Goal: Information Seeking & Learning: Learn about a topic

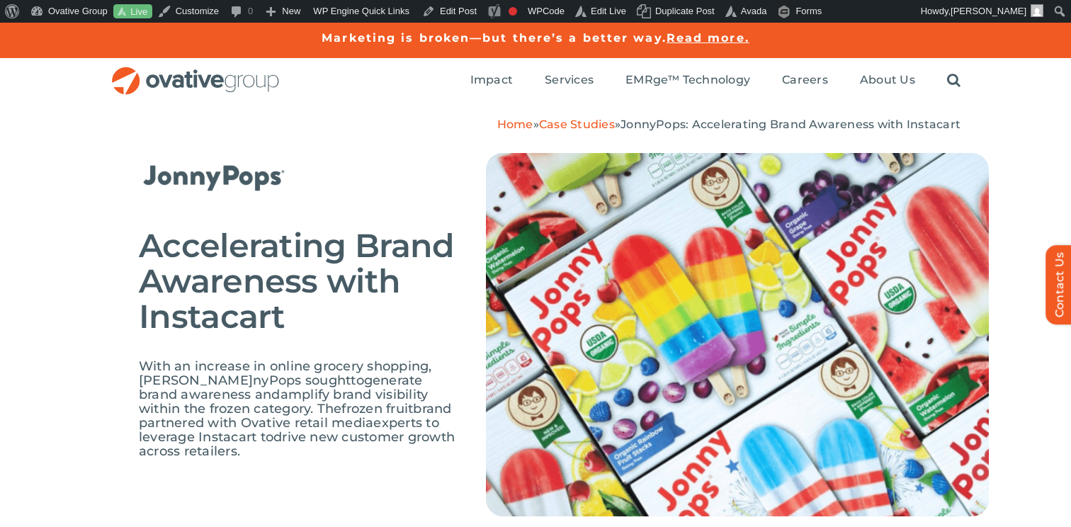
click at [588, 124] on link "Case Studies" at bounding box center [577, 124] width 76 height 13
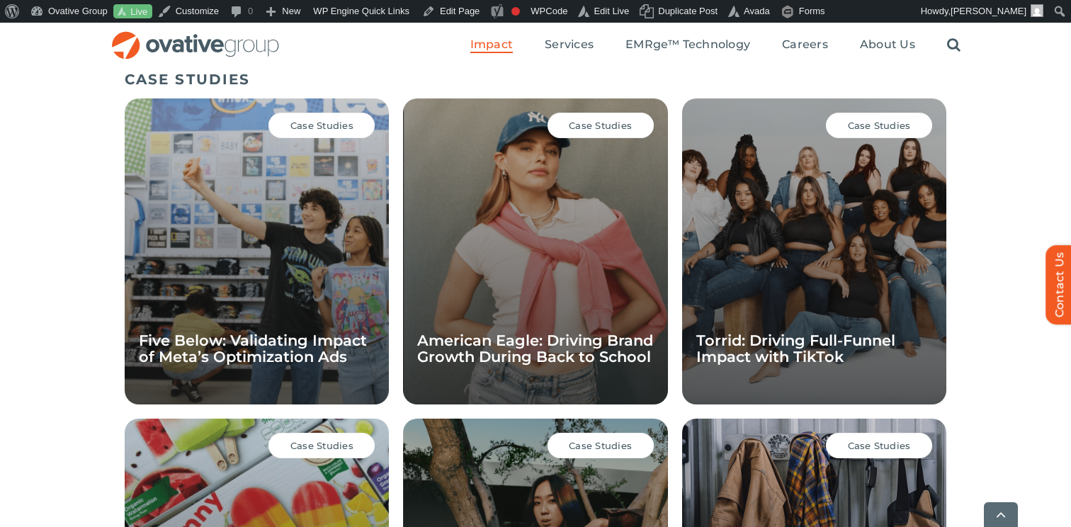
scroll to position [979, 0]
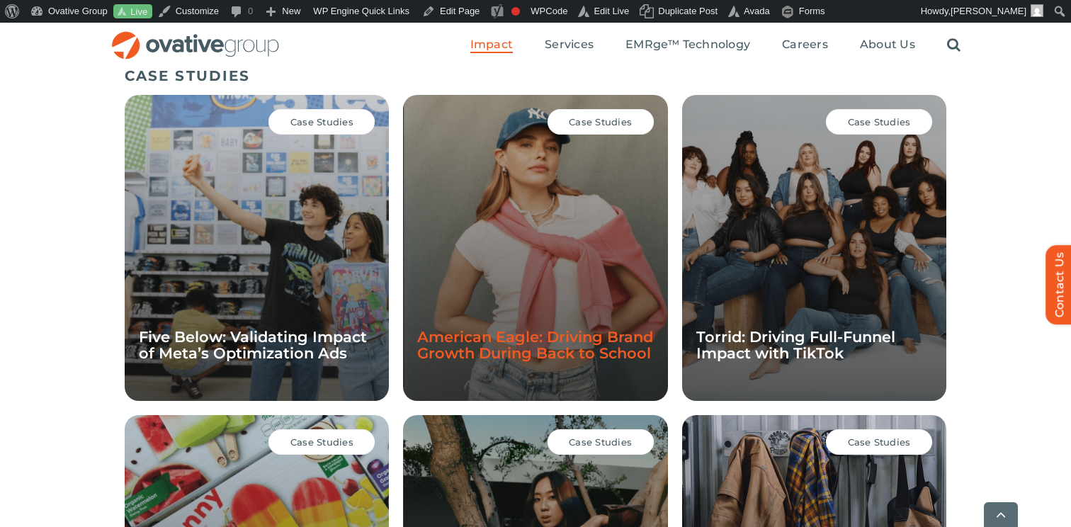
click at [482, 336] on link "American Eagle: Driving Brand Growth During Back to School" at bounding box center [535, 345] width 236 height 34
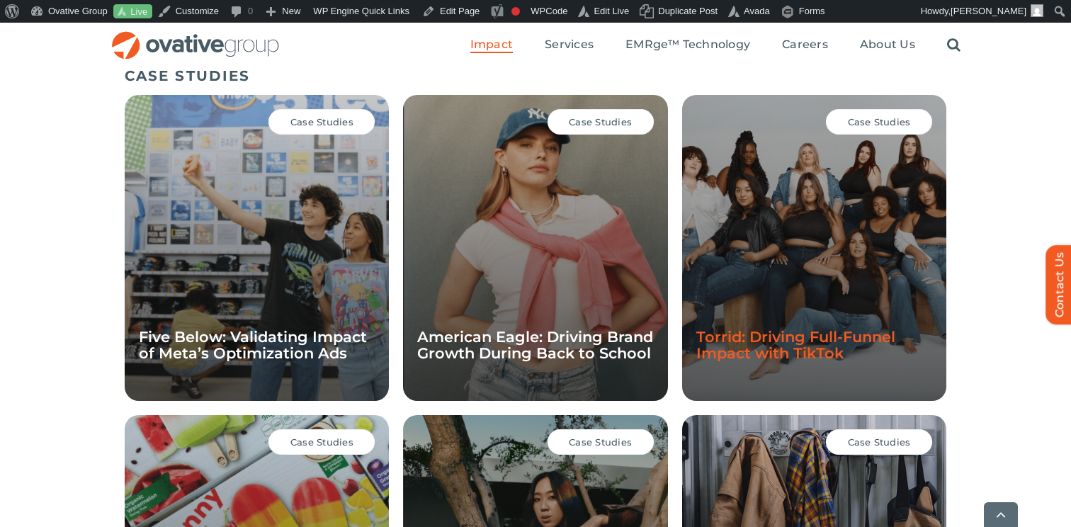
click at [745, 349] on link "Torrid: Driving Full-Funnel Impact with TikTok" at bounding box center [795, 345] width 199 height 34
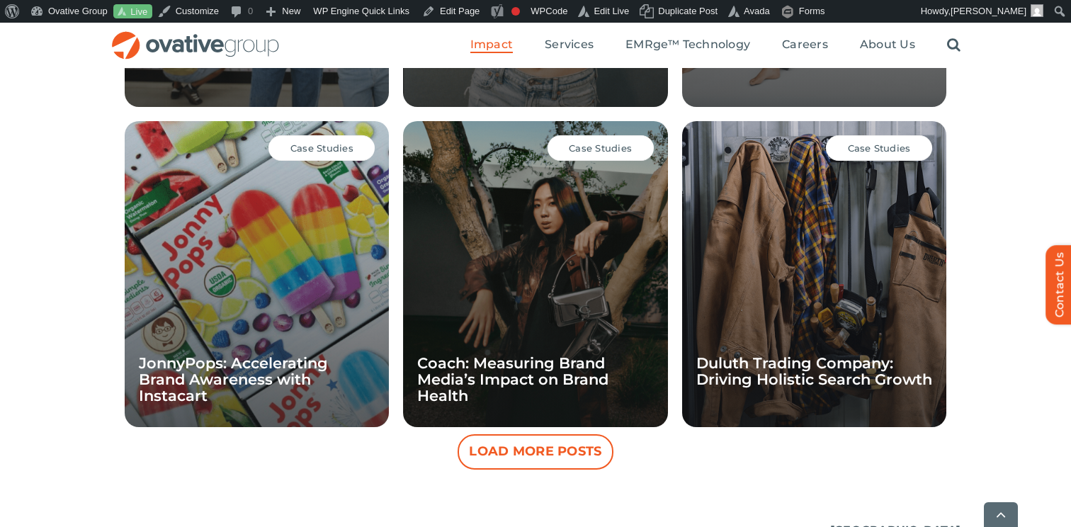
scroll to position [1279, 0]
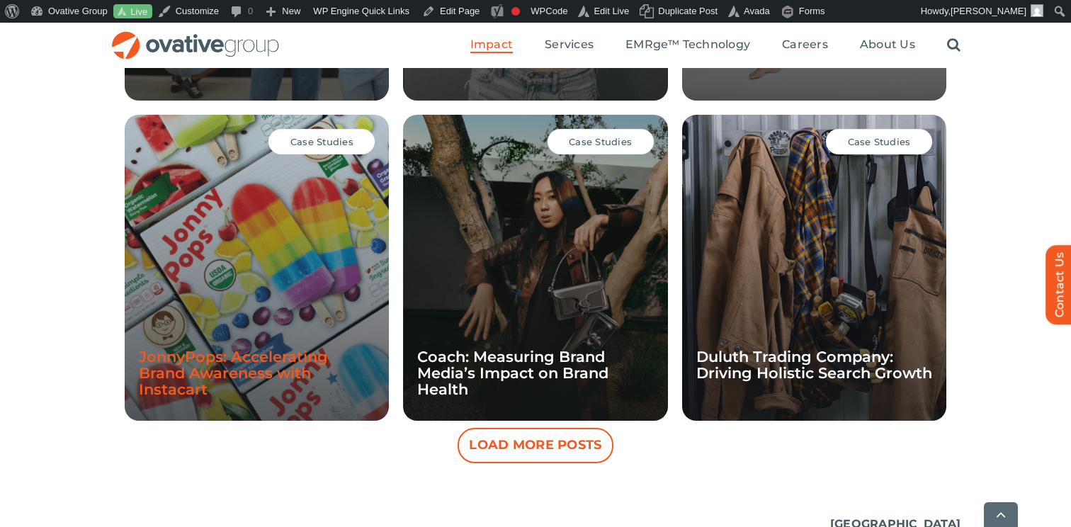
click at [254, 365] on link "JonnyPops: Accelerating Brand Awareness with Instacart" at bounding box center [233, 373] width 189 height 50
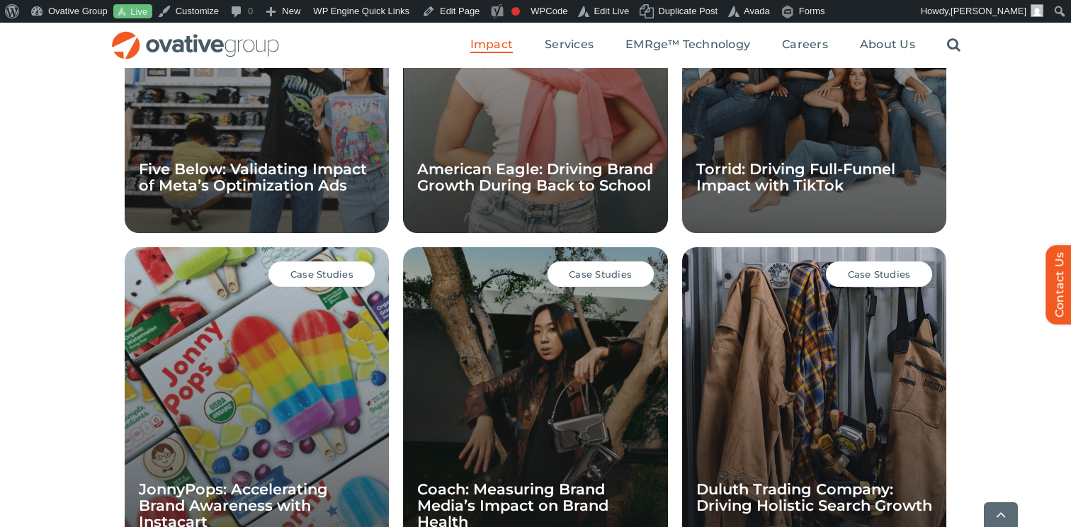
scroll to position [1149, 0]
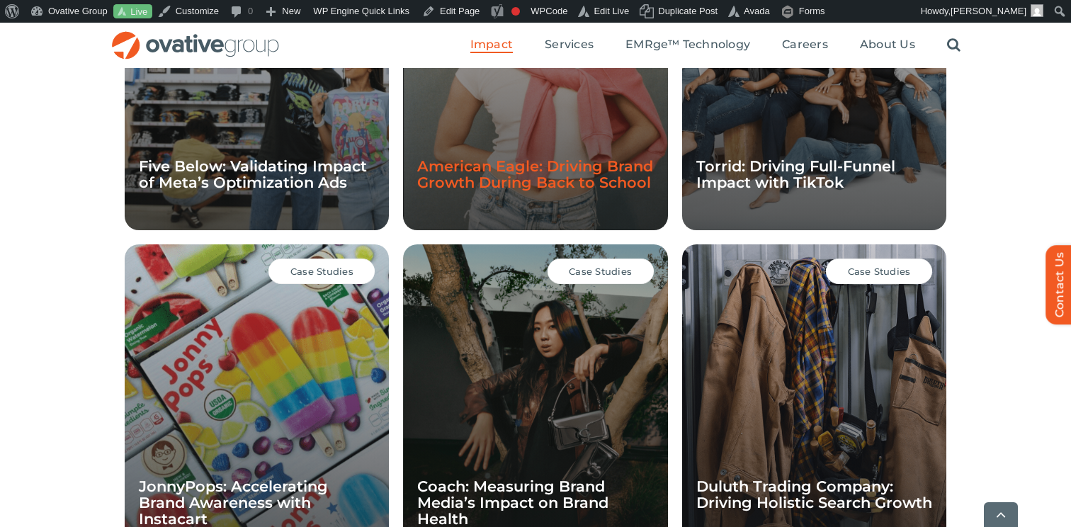
click at [545, 161] on link "American Eagle: Driving Brand Growth During Back to School" at bounding box center [535, 174] width 236 height 34
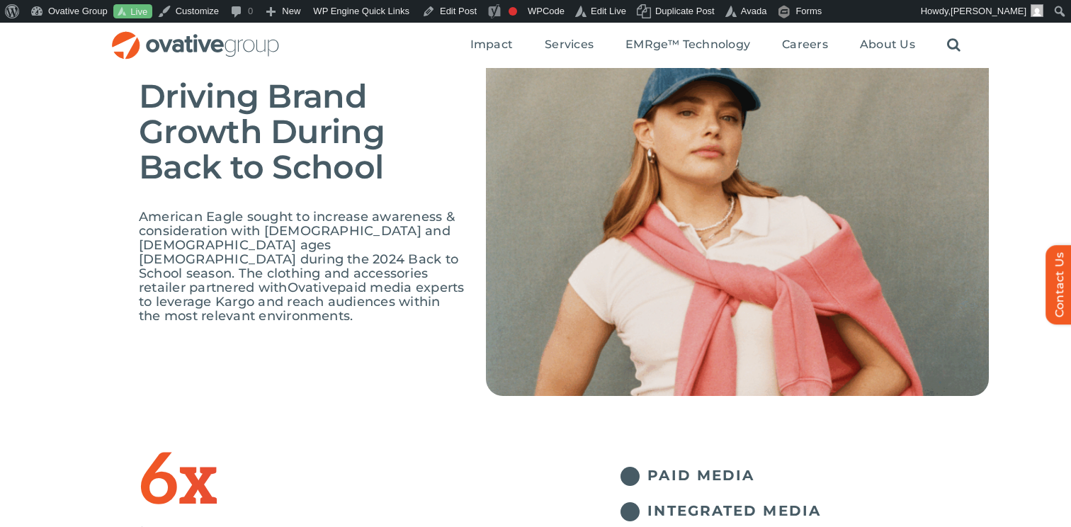
scroll to position [150, 0]
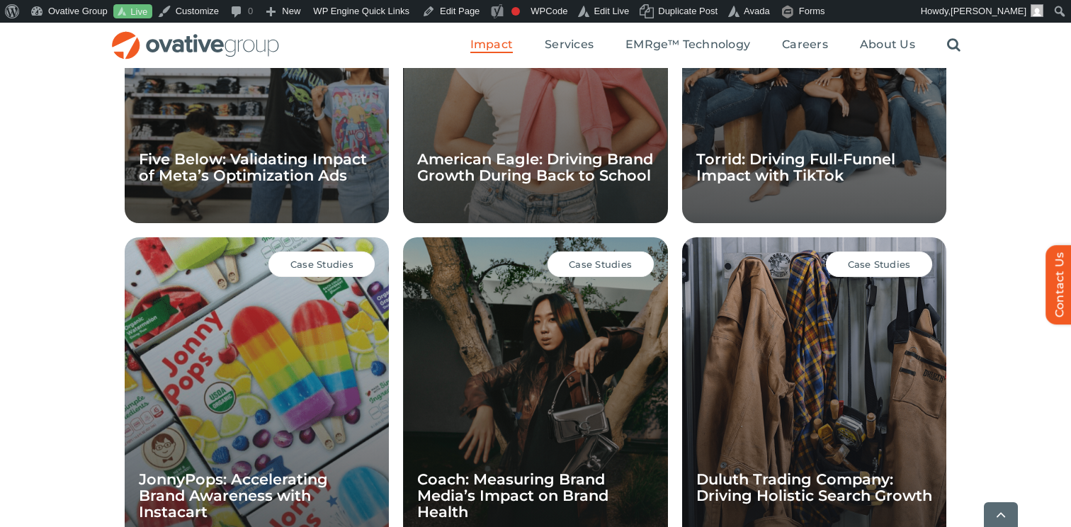
scroll to position [1161, 0]
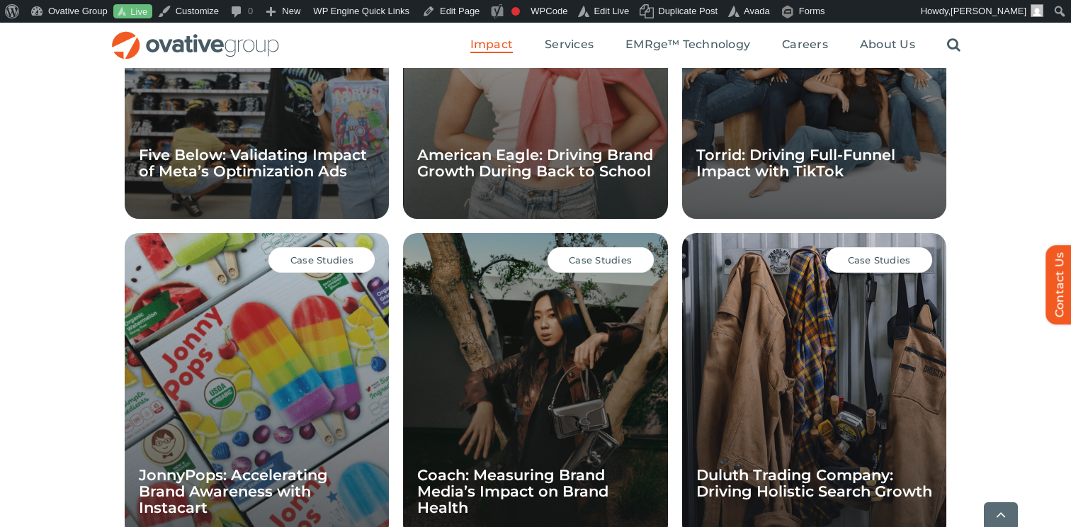
click at [994, 310] on div "CASE STUDIES Case Studies Five Below: Validating Impact of Meta’s Optimization …" at bounding box center [535, 229] width 1071 height 703
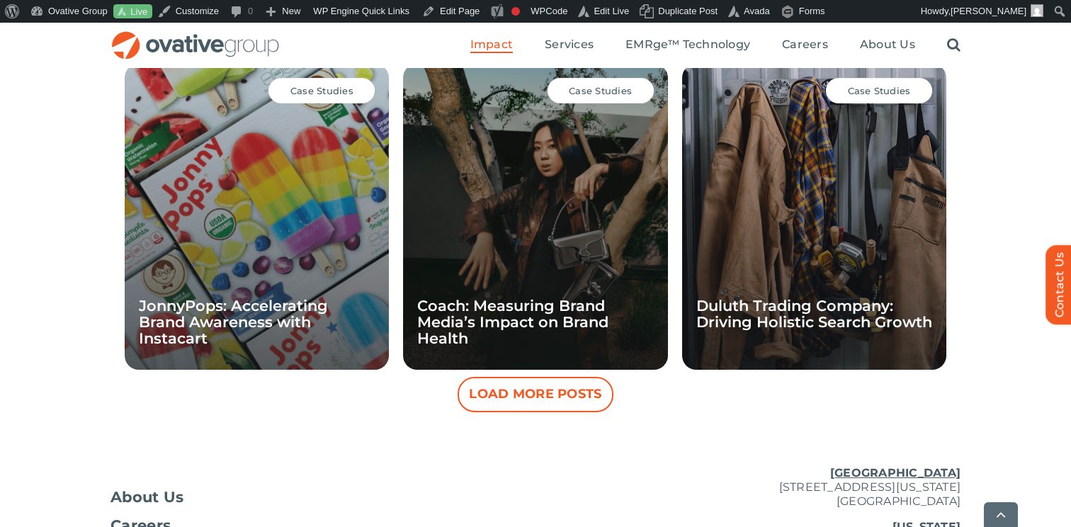
scroll to position [1327, 0]
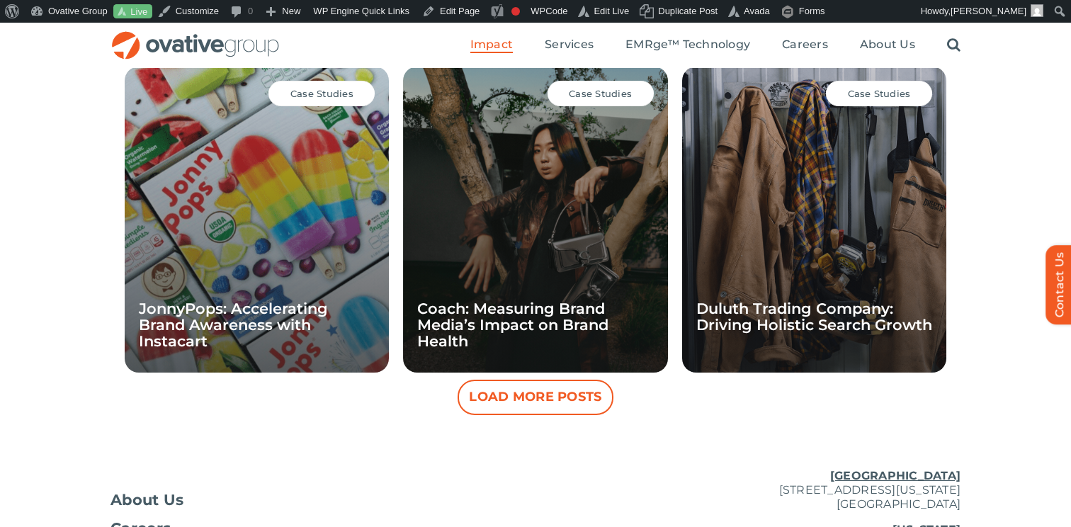
click at [528, 391] on button "Load More Posts" at bounding box center [536, 397] width 156 height 35
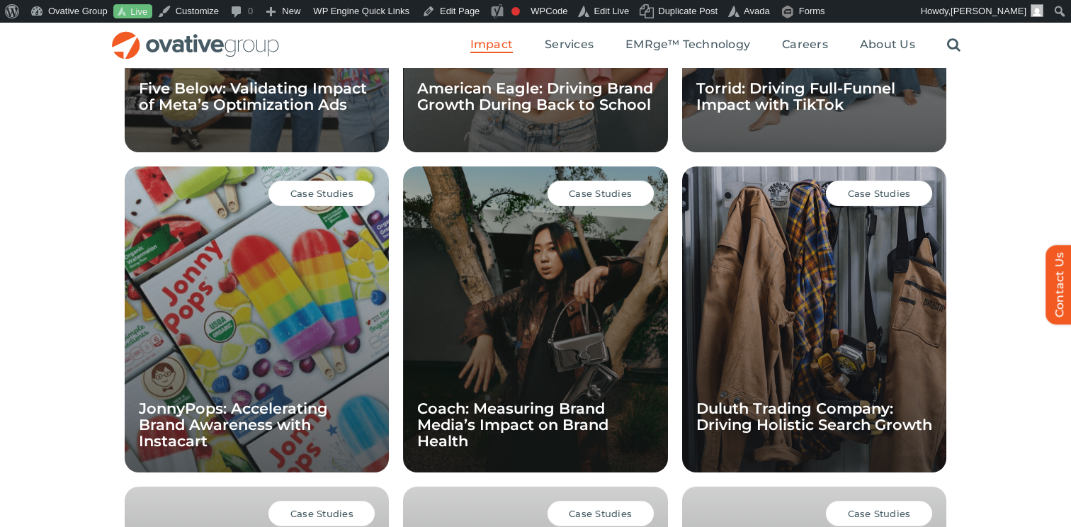
scroll to position [1219, 0]
